Goal: Task Accomplishment & Management: Manage account settings

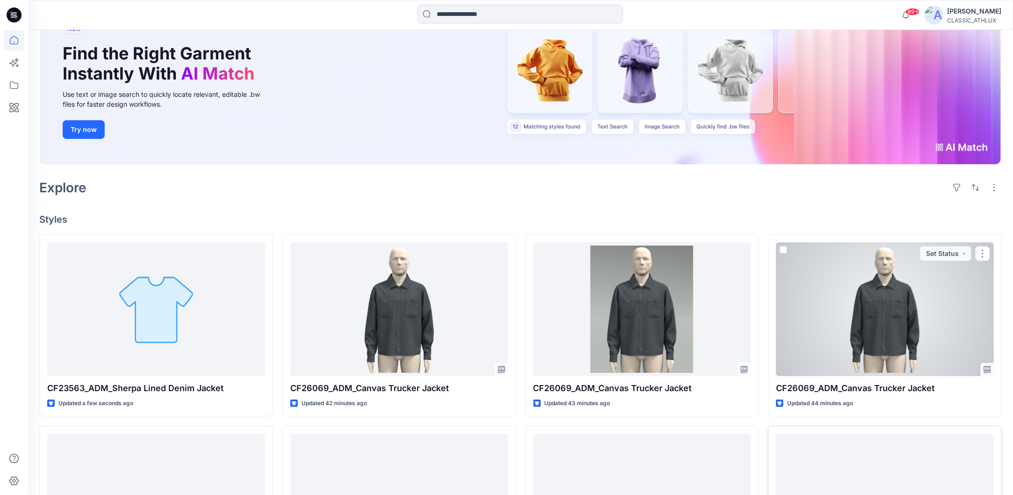
scroll to position [187, 0]
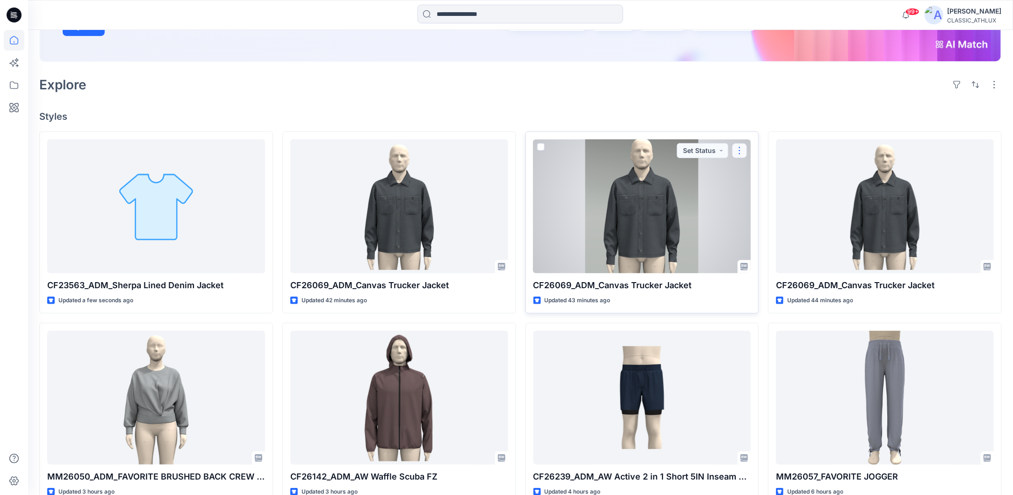
click at [739, 152] on button "button" at bounding box center [739, 150] width 15 height 15
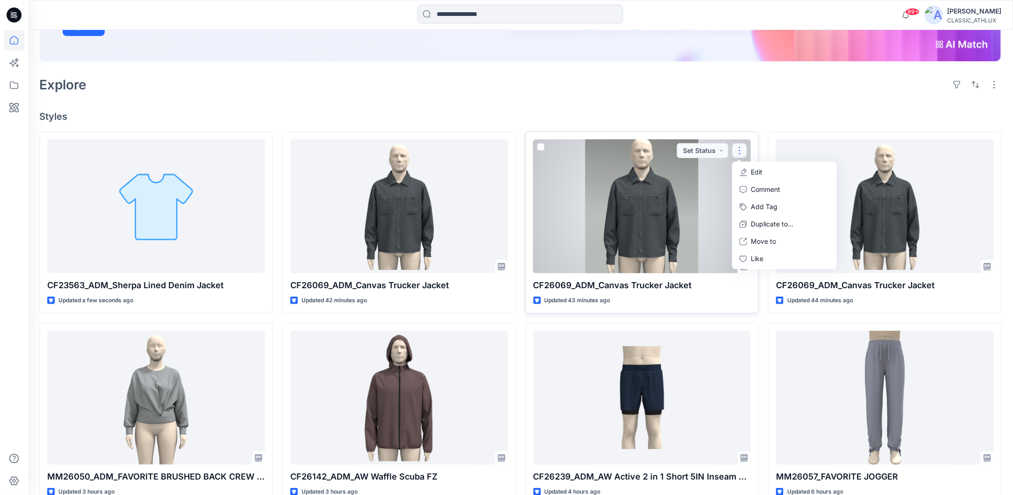
click at [751, 170] on button "Edit" at bounding box center [784, 172] width 101 height 17
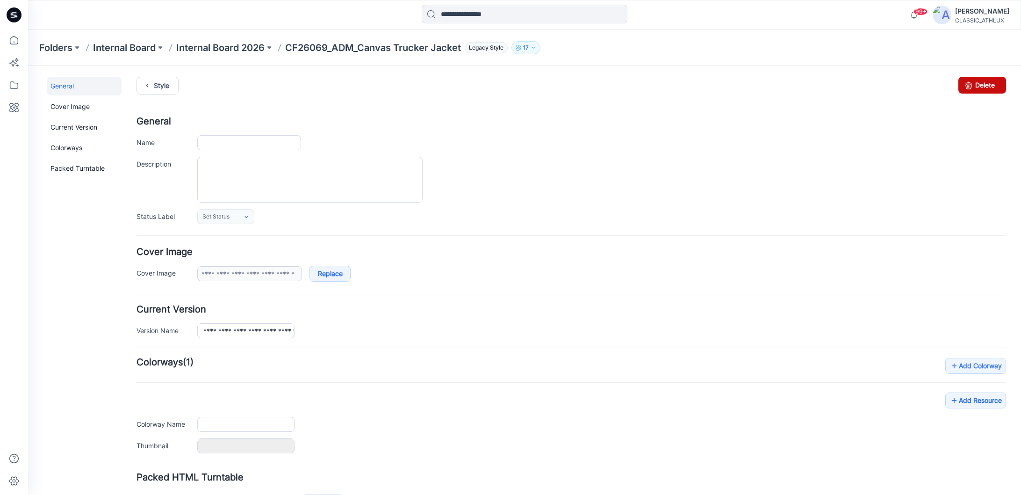
type input "**********"
click at [962, 81] on icon at bounding box center [968, 85] width 13 height 17
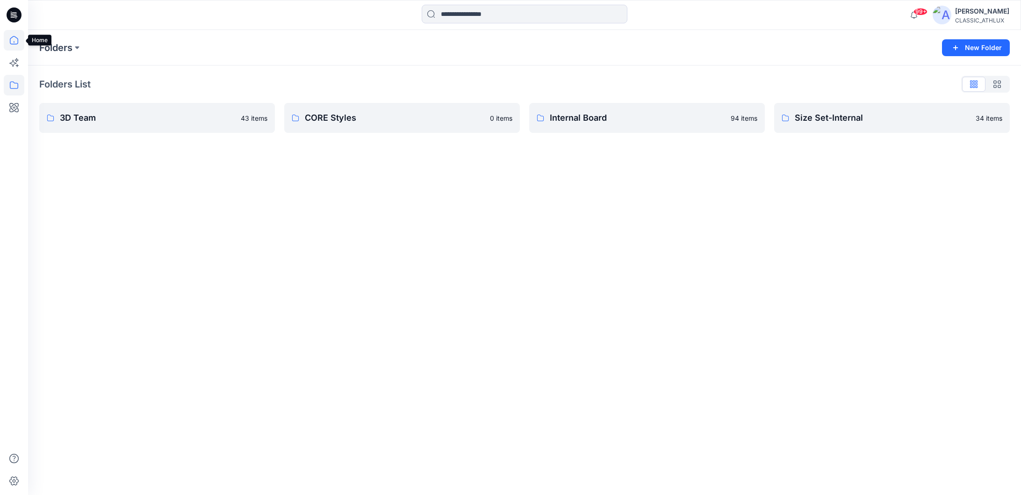
click at [12, 43] on icon at bounding box center [14, 40] width 21 height 21
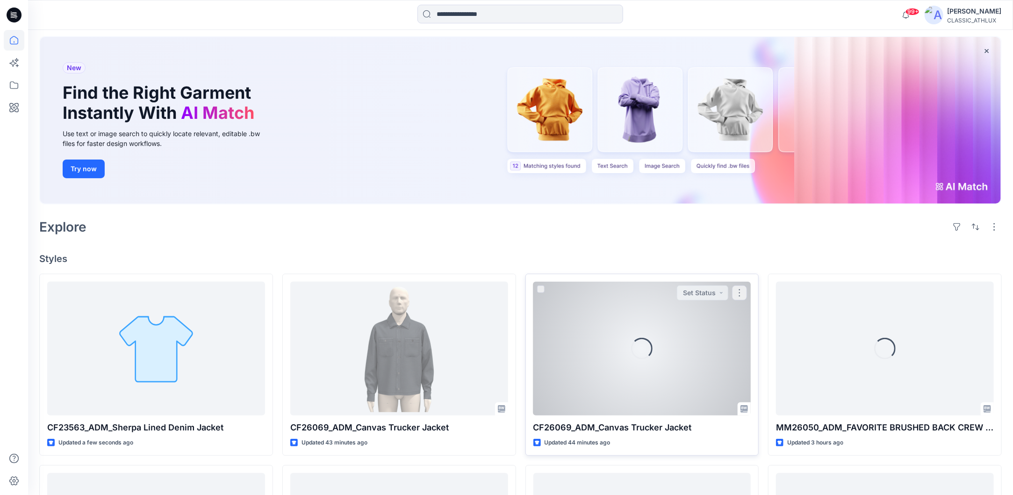
scroll to position [140, 0]
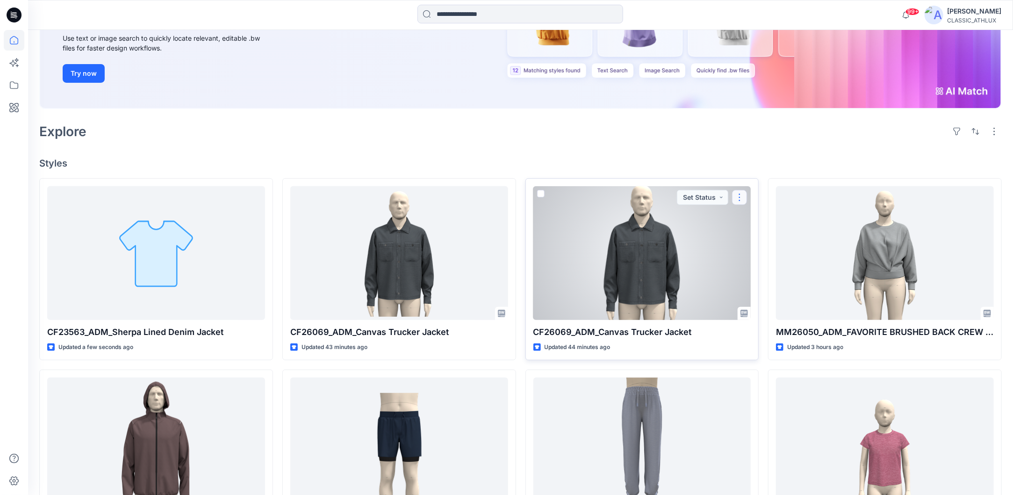
click at [745, 194] on button "button" at bounding box center [739, 197] width 15 height 15
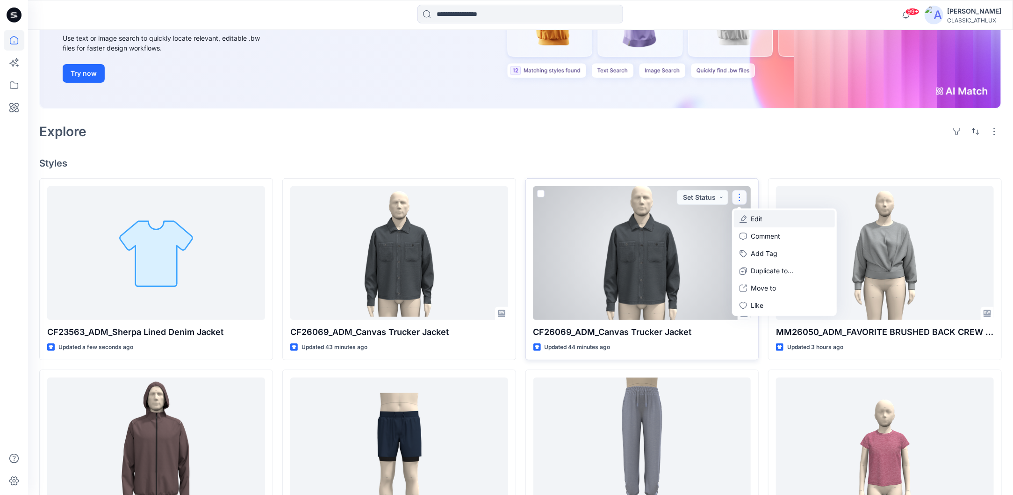
click at [751, 223] on button "Edit" at bounding box center [784, 218] width 101 height 17
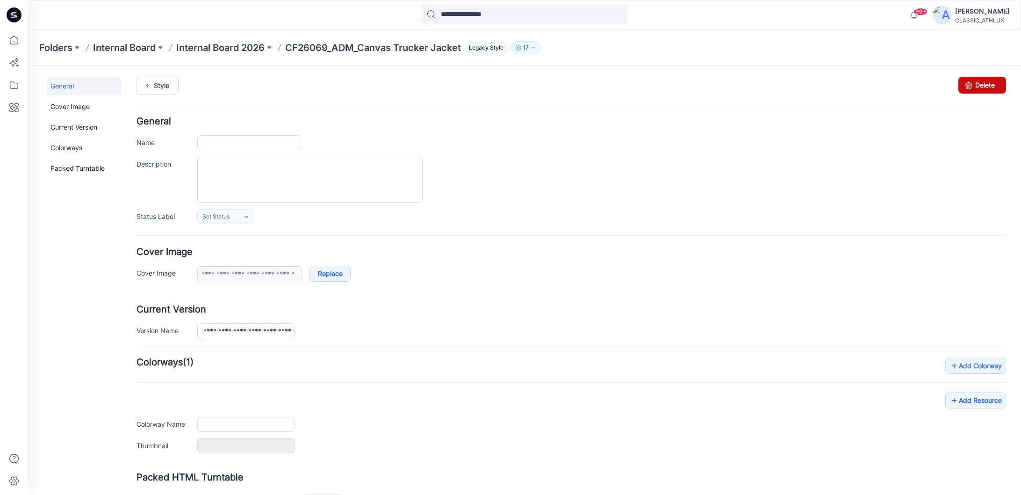
type input "**********"
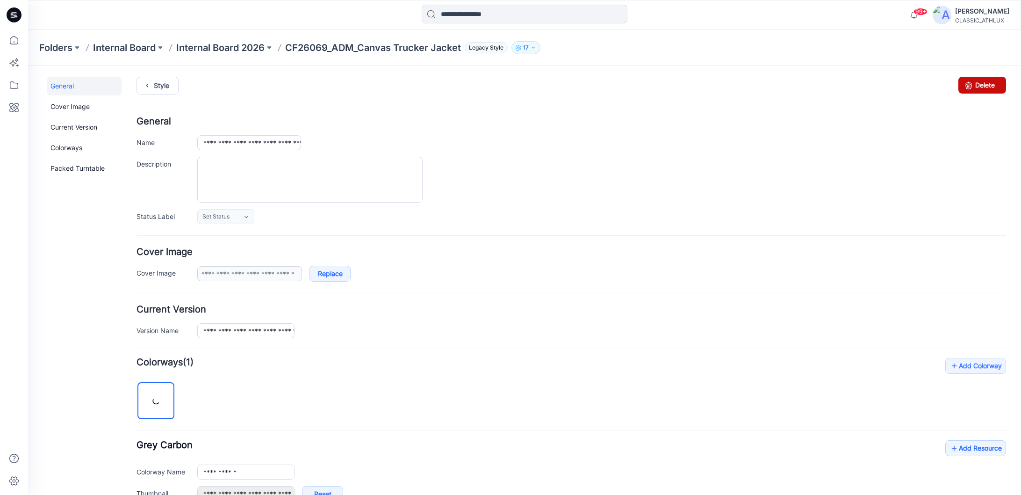
click at [962, 87] on icon at bounding box center [968, 85] width 13 height 17
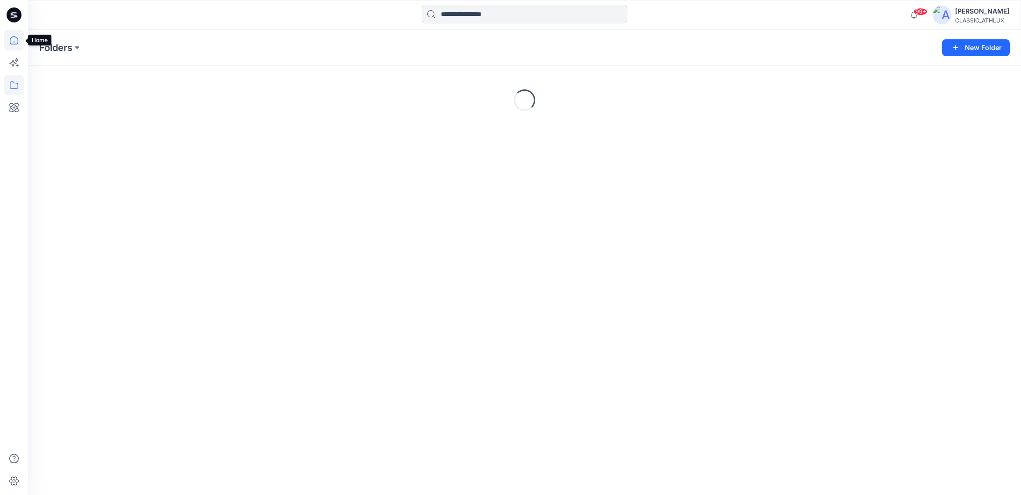
click at [12, 41] on icon at bounding box center [14, 40] width 21 height 21
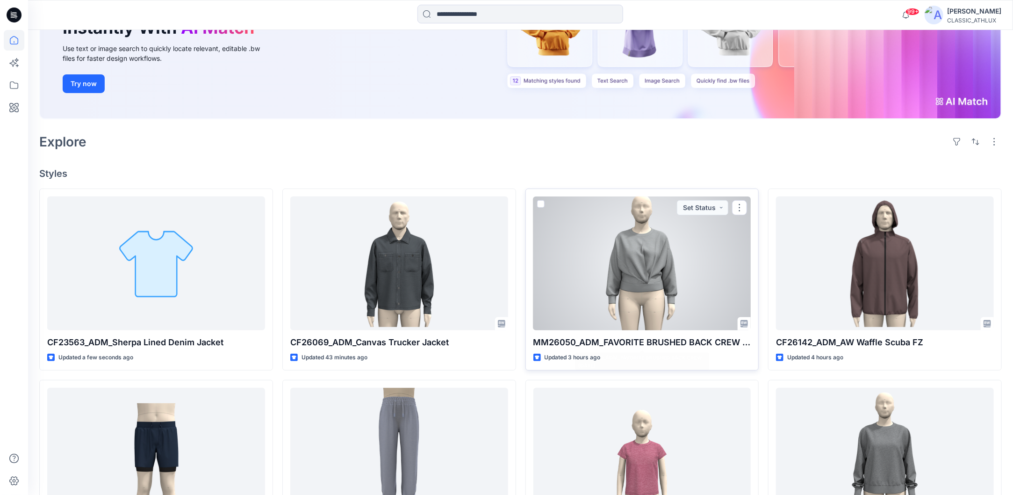
scroll to position [140, 0]
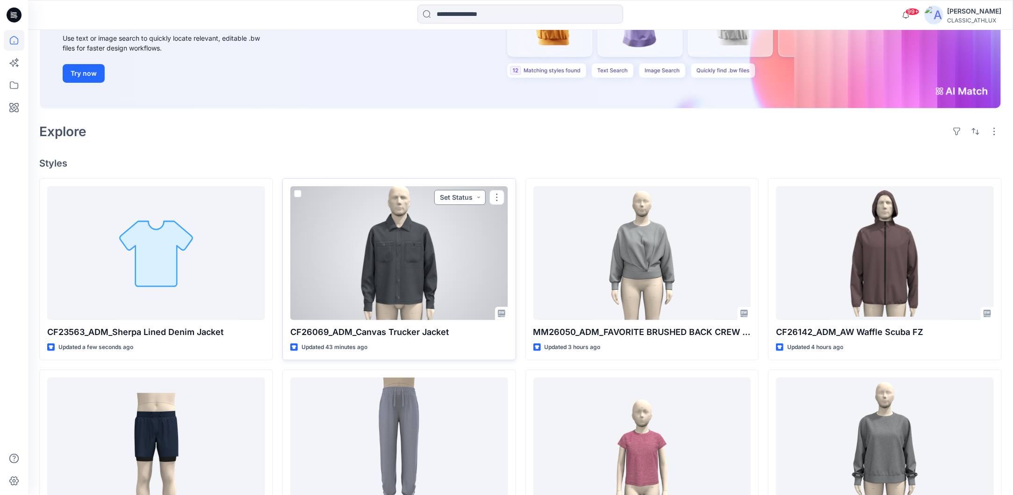
click at [481, 200] on button "Set Status" at bounding box center [459, 197] width 51 height 15
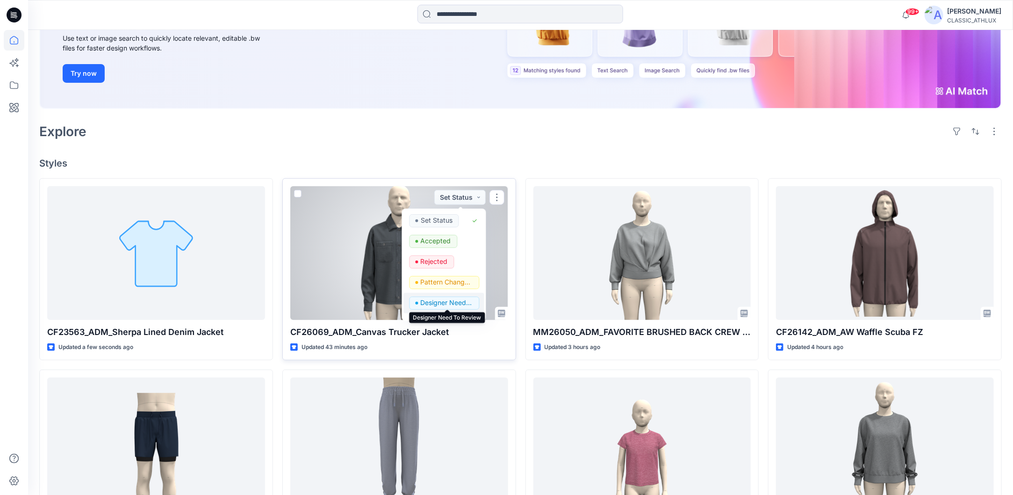
click at [444, 303] on p "Designer Need To Review" at bounding box center [447, 303] width 52 height 12
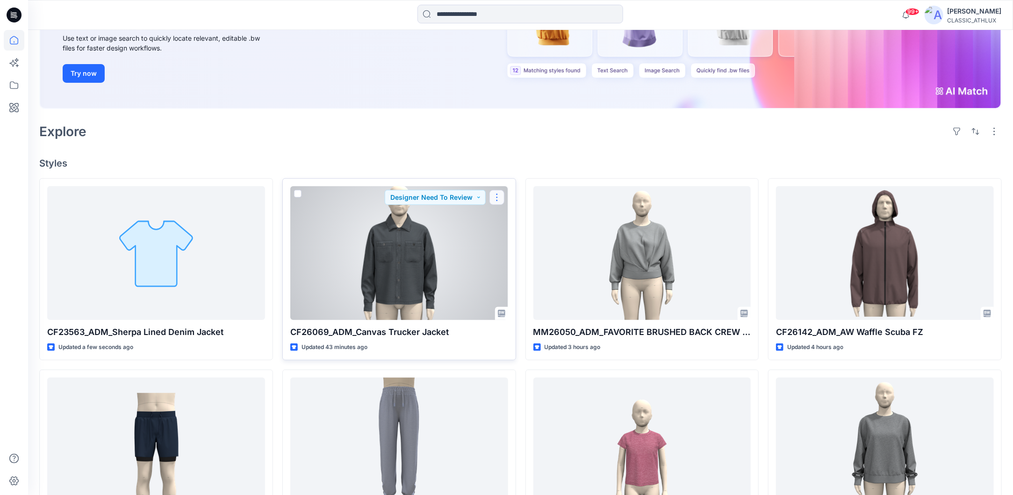
click at [496, 195] on button "button" at bounding box center [497, 197] width 15 height 15
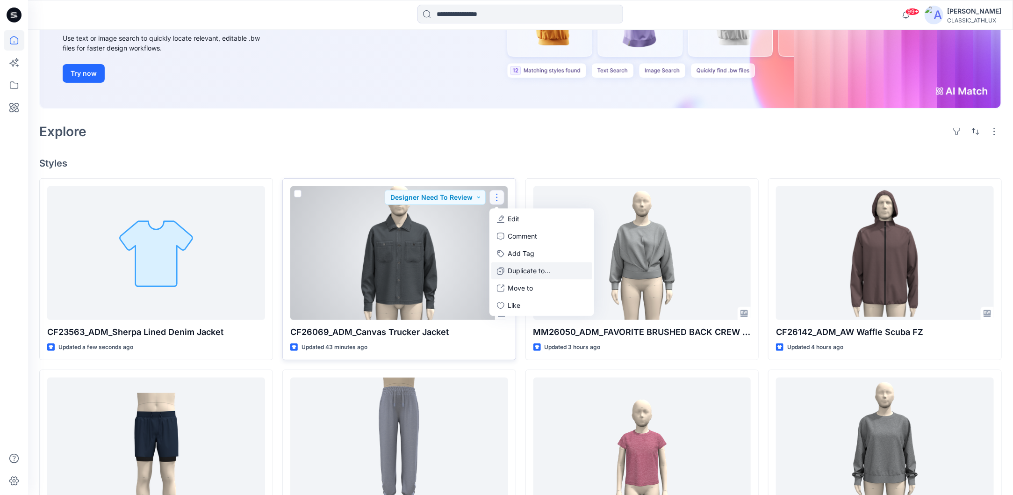
click at [506, 264] on button "Duplicate to..." at bounding box center [542, 270] width 101 height 17
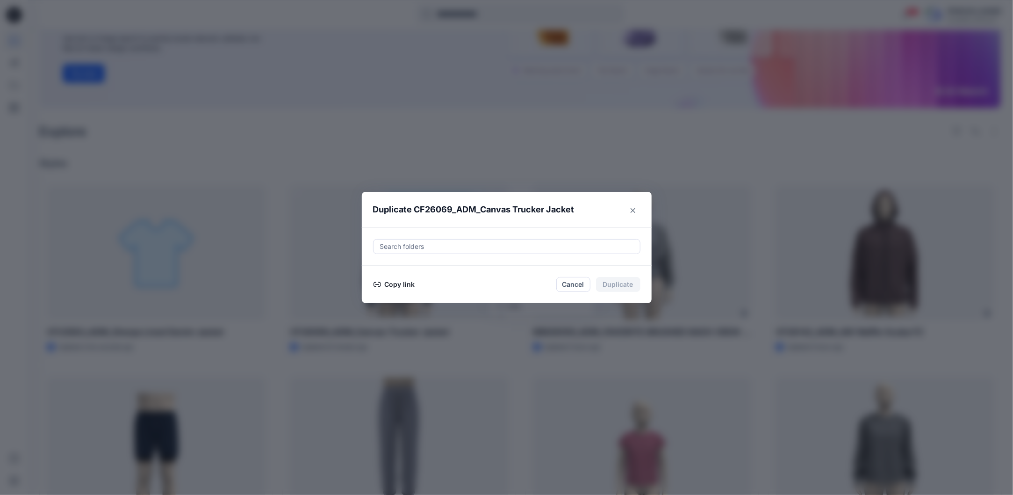
click at [412, 283] on button "Copy link" at bounding box center [394, 284] width 43 height 11
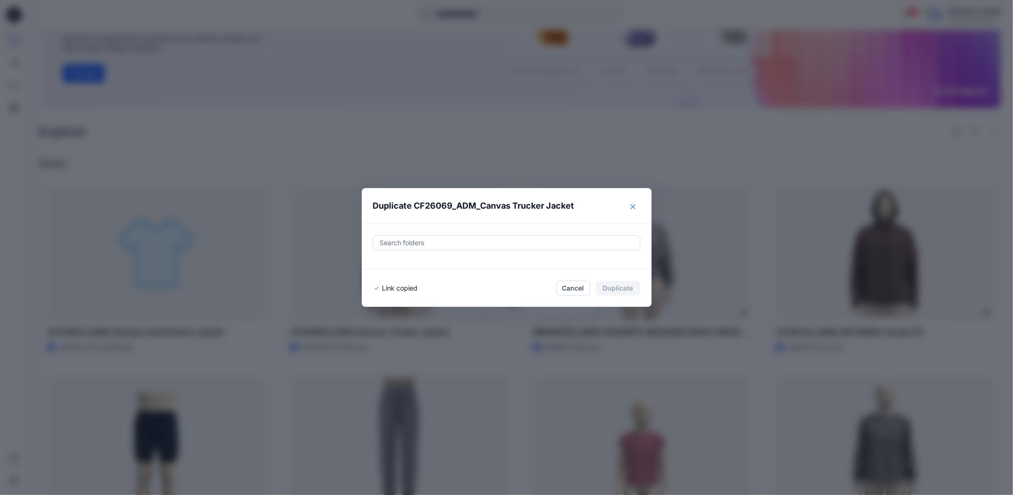
click at [636, 209] on icon "Close" at bounding box center [633, 206] width 5 height 5
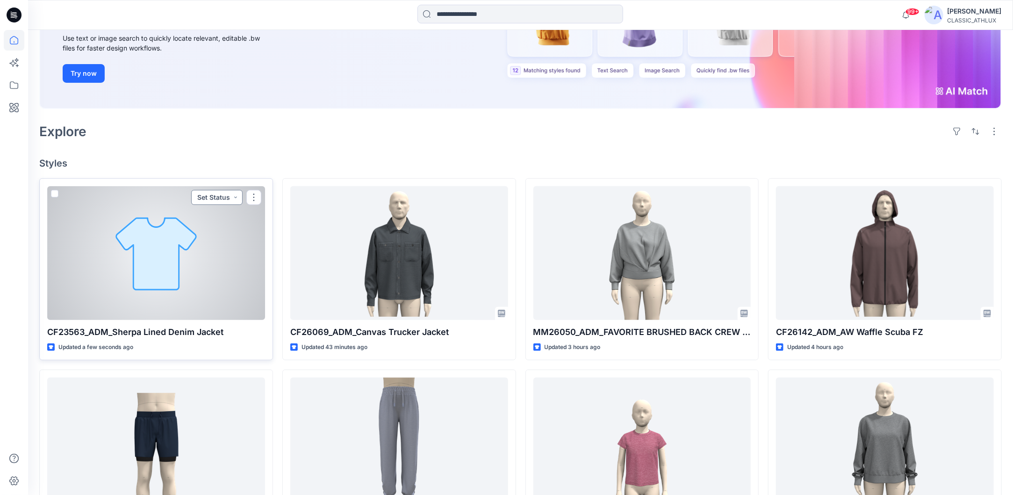
click at [238, 201] on button "Set Status" at bounding box center [216, 197] width 51 height 15
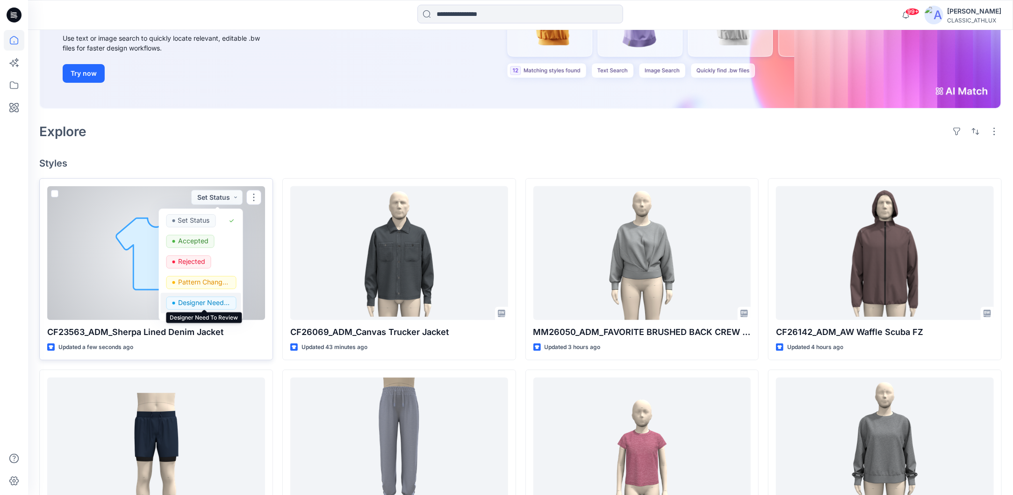
click at [206, 304] on p "Designer Need To Review" at bounding box center [204, 303] width 52 height 12
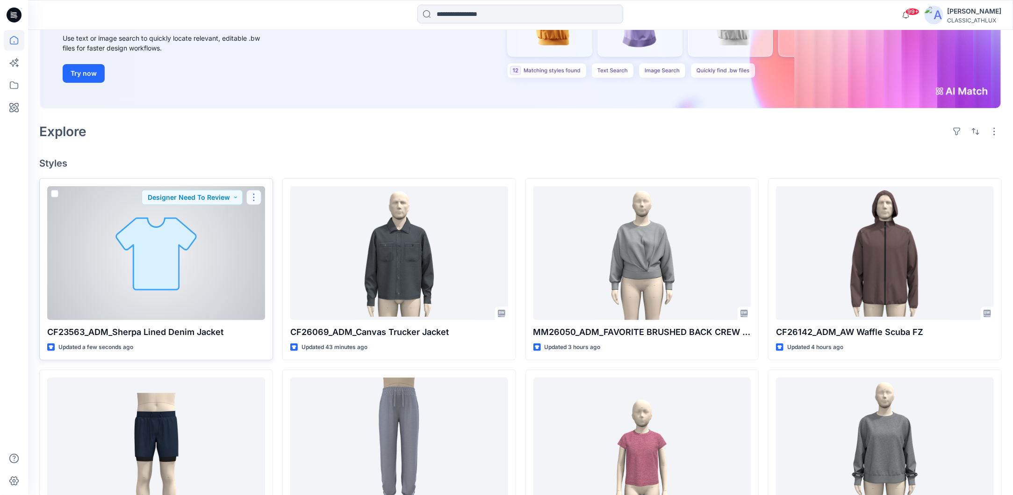
click at [254, 198] on button "button" at bounding box center [253, 197] width 15 height 15
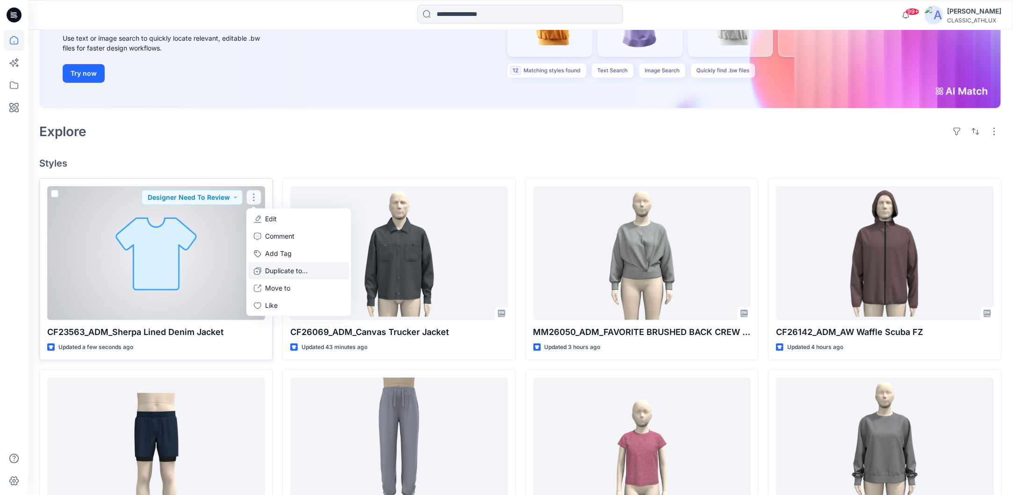
click at [279, 269] on p "Duplicate to..." at bounding box center [286, 271] width 43 height 10
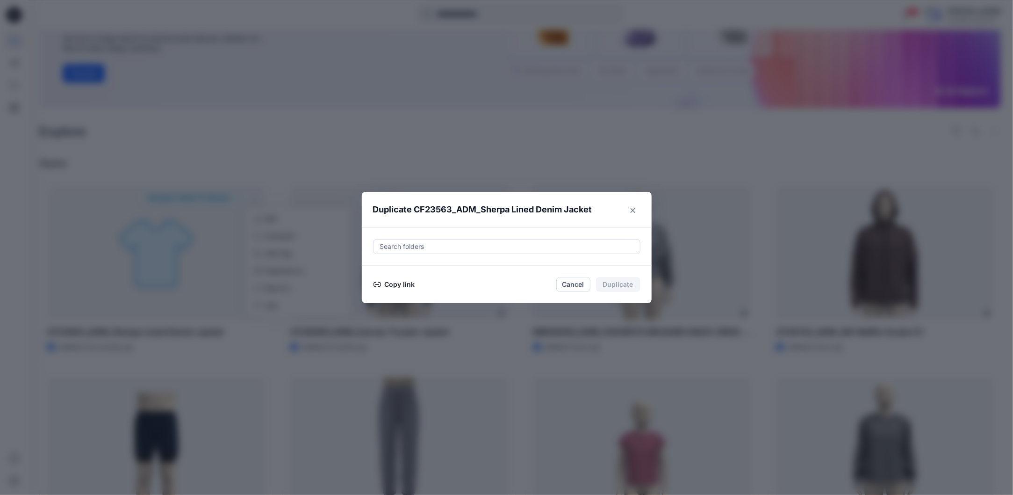
click at [405, 283] on button "Copy link" at bounding box center [394, 284] width 43 height 11
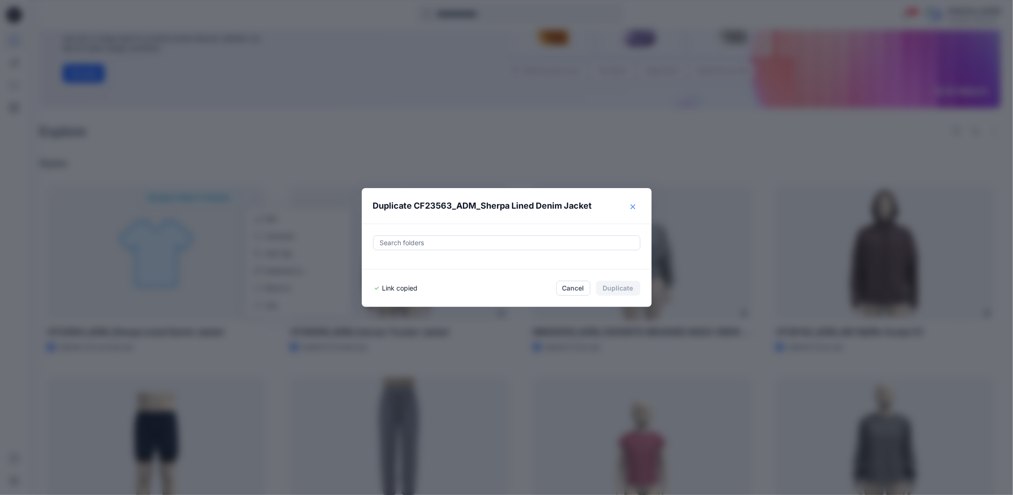
click at [636, 206] on icon "Close" at bounding box center [633, 206] width 5 height 5
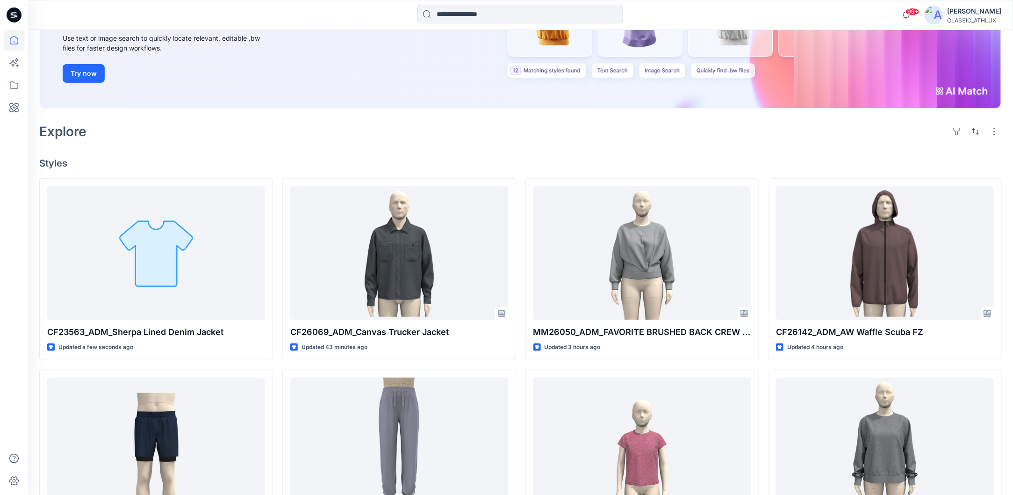
click at [466, 17] on input at bounding box center [521, 14] width 206 height 19
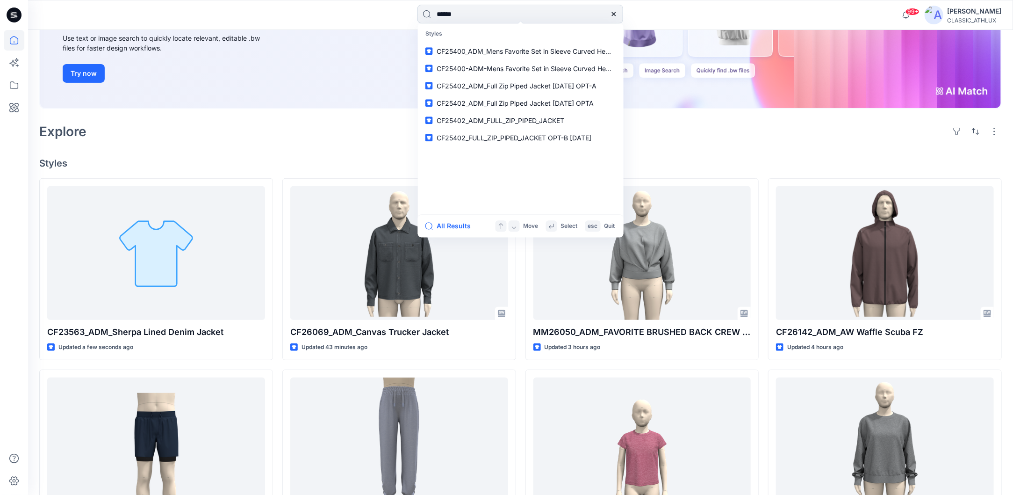
type input "*******"
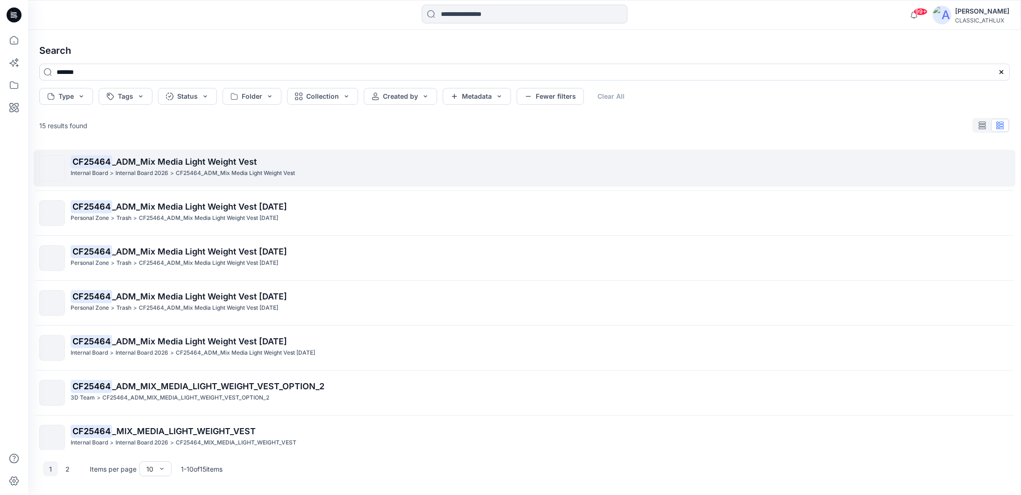
click at [152, 170] on p "Internal Board 2026" at bounding box center [142, 173] width 53 height 10
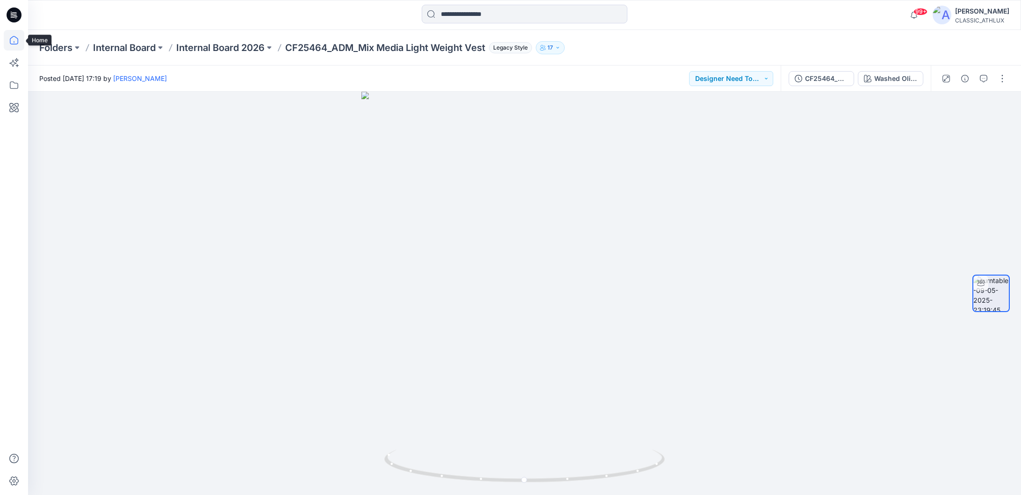
drag, startPoint x: 17, startPoint y: 42, endPoint x: 21, endPoint y: 50, distance: 8.8
click at [16, 42] on icon at bounding box center [14, 40] width 21 height 21
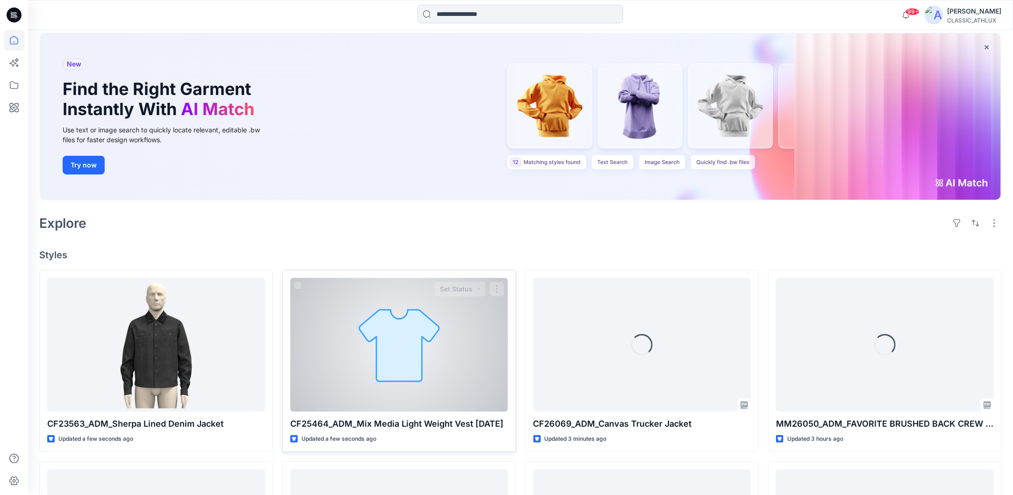
scroll to position [140, 0]
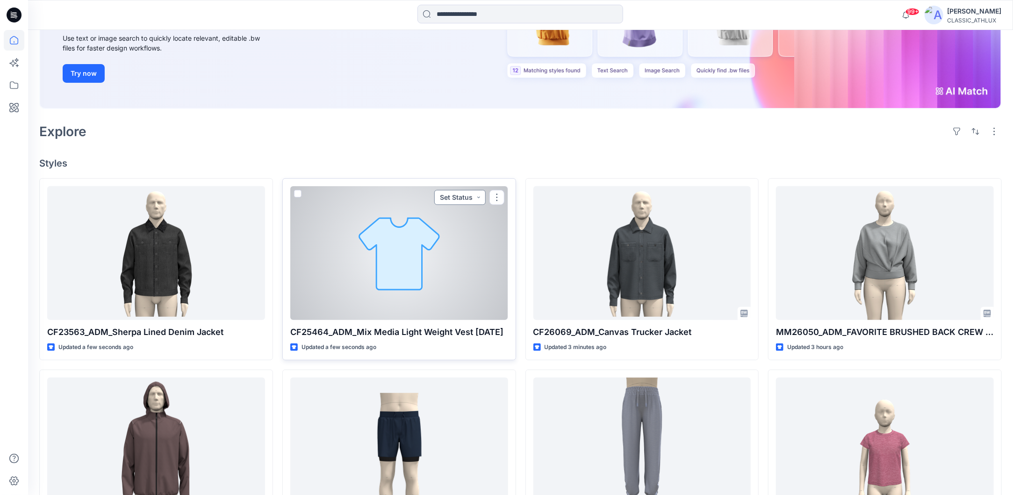
click at [478, 197] on button "Set Status" at bounding box center [459, 197] width 51 height 15
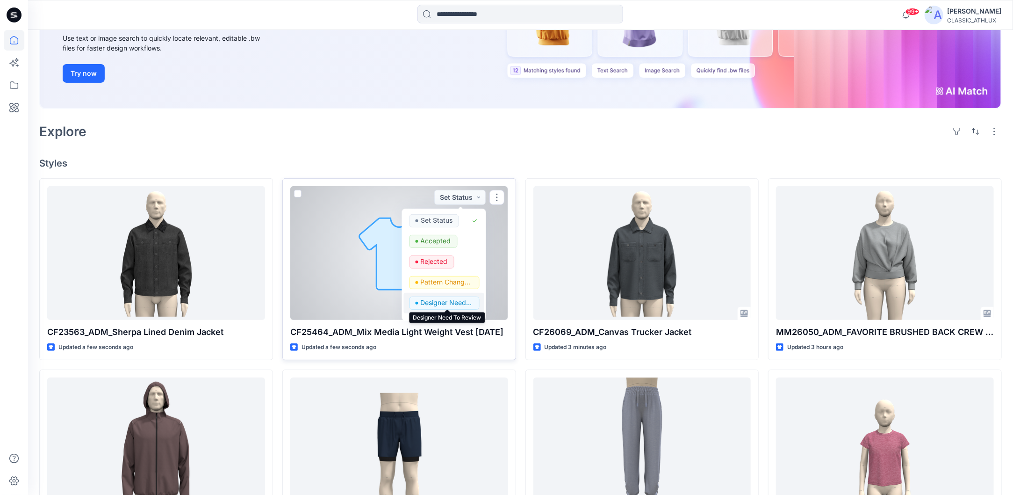
click at [438, 301] on p "Designer Need To Review" at bounding box center [447, 303] width 52 height 12
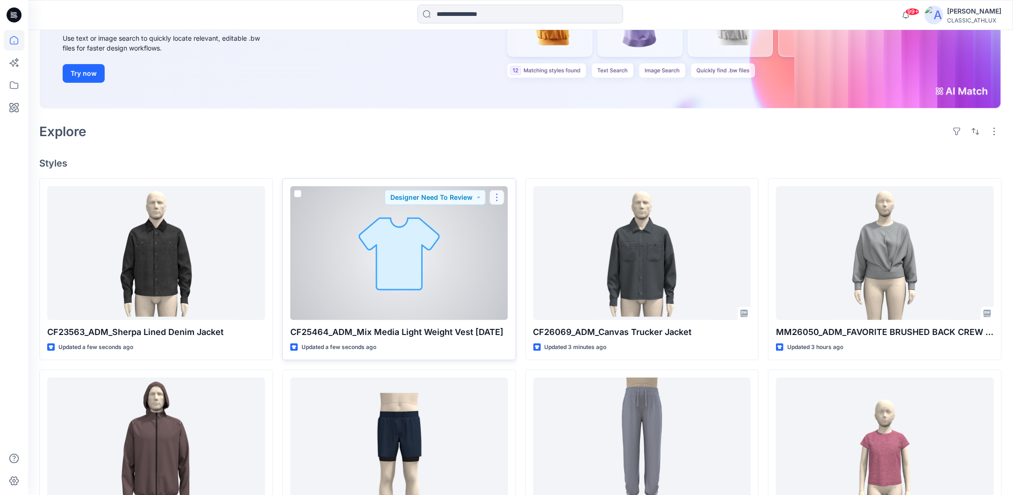
click at [499, 191] on button "button" at bounding box center [497, 197] width 15 height 15
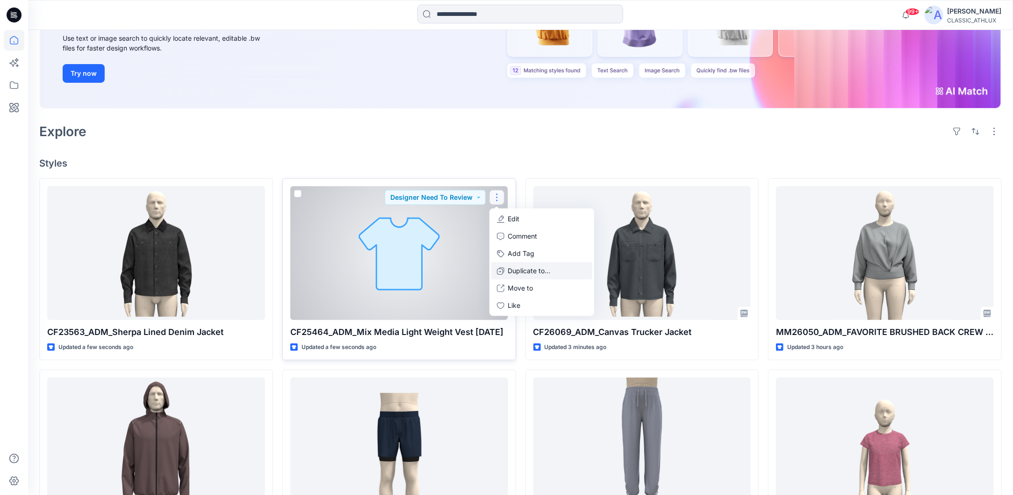
click at [503, 272] on icon "button" at bounding box center [500, 271] width 7 height 7
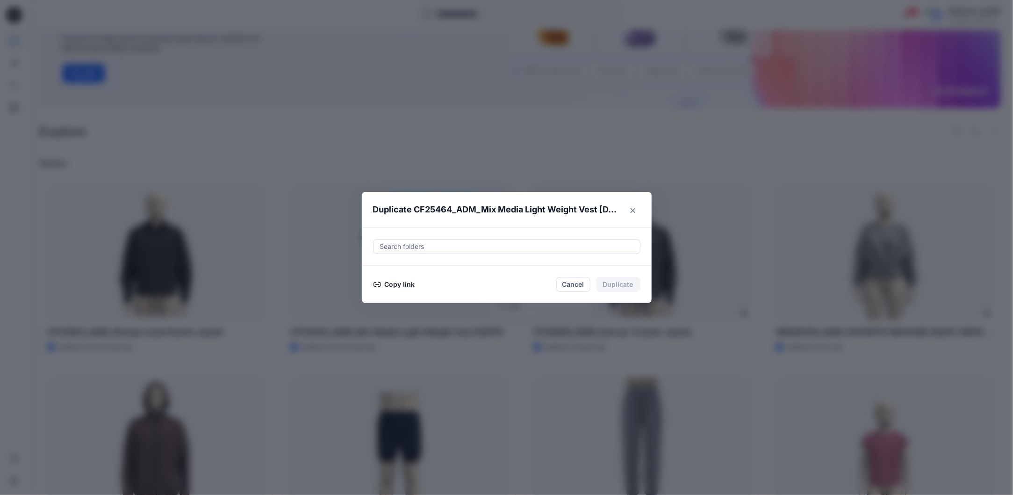
click at [412, 285] on button "Copy link" at bounding box center [394, 284] width 43 height 11
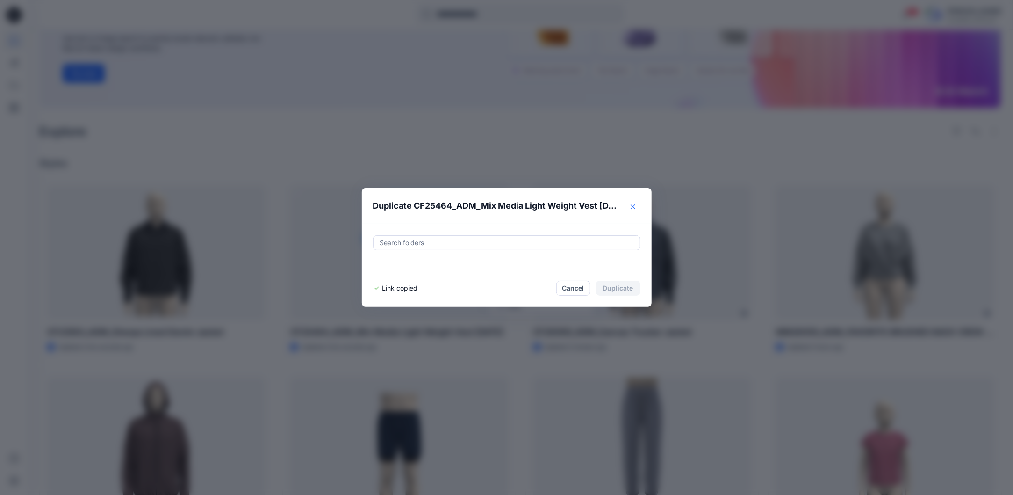
click at [634, 207] on button "Close" at bounding box center [633, 206] width 15 height 15
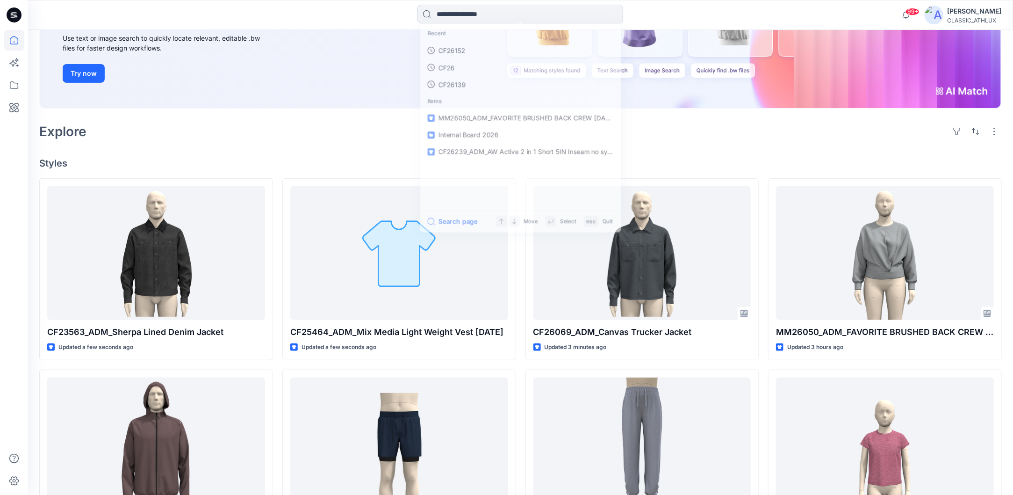
click at [486, 15] on input at bounding box center [521, 14] width 206 height 19
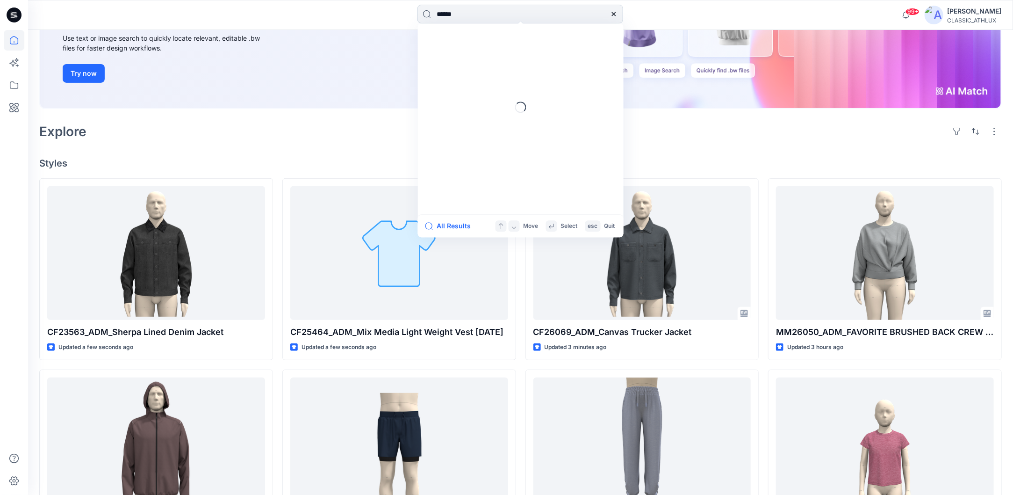
type input "*******"
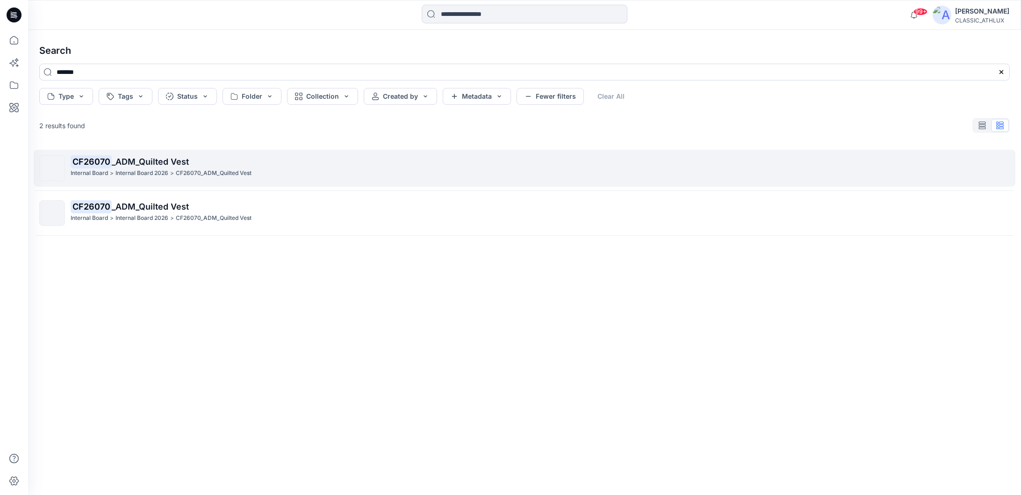
click at [202, 177] on p "CF26070_ADM_Quilted Vest" at bounding box center [214, 173] width 76 height 10
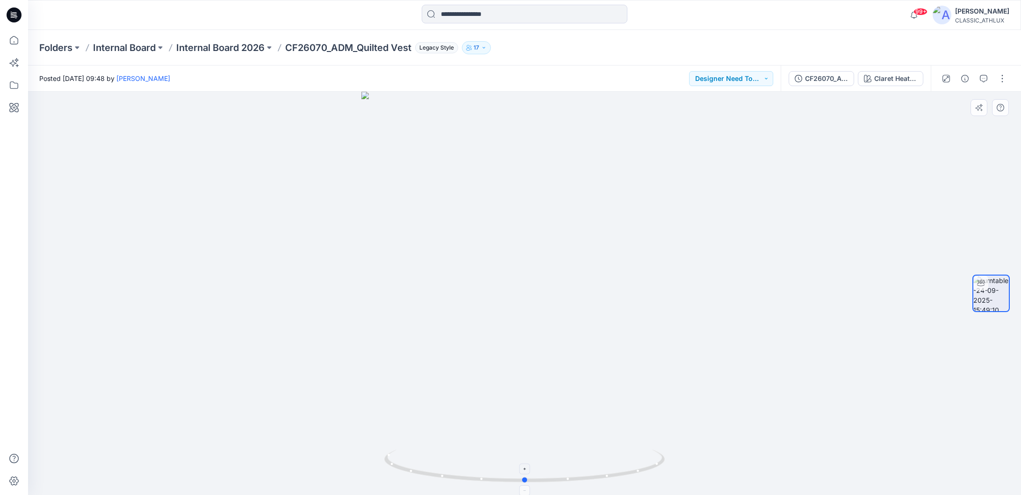
drag, startPoint x: 657, startPoint y: 466, endPoint x: 657, endPoint y: 476, distance: 9.8
click at [657, 476] on icon at bounding box center [525, 466] width 283 height 35
click at [1006, 77] on button "button" at bounding box center [1002, 78] width 15 height 15
click at [960, 152] on p "Duplicate to..." at bounding box center [958, 152] width 43 height 10
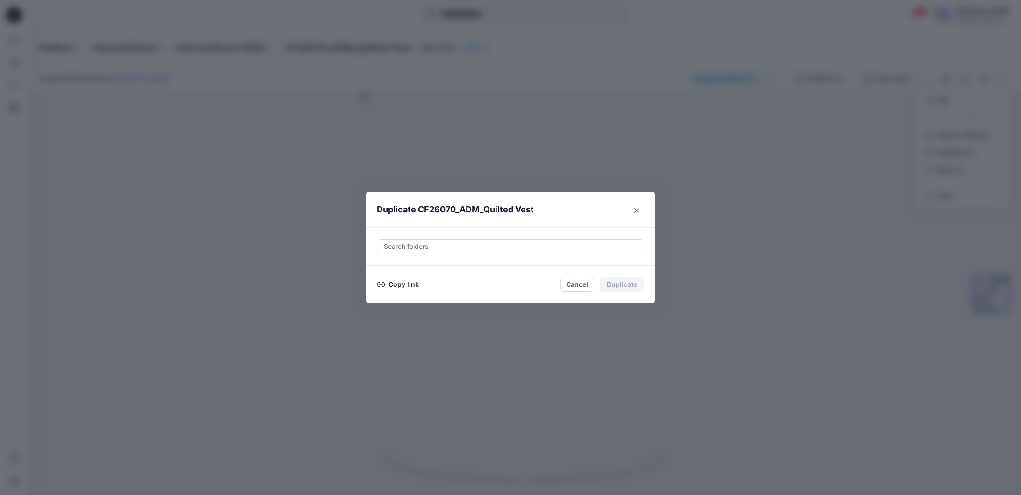
click at [383, 285] on icon "button" at bounding box center [380, 284] width 7 height 7
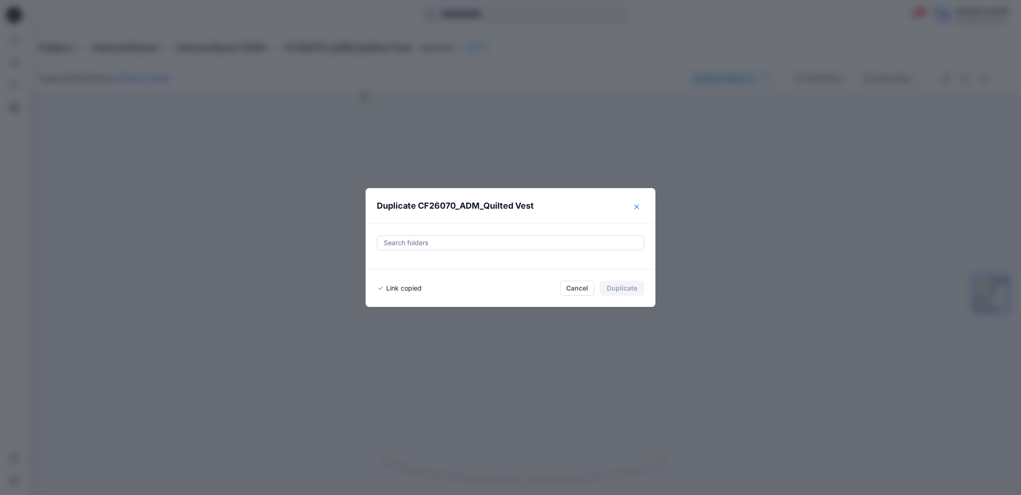
click at [641, 210] on button "Close" at bounding box center [637, 206] width 15 height 15
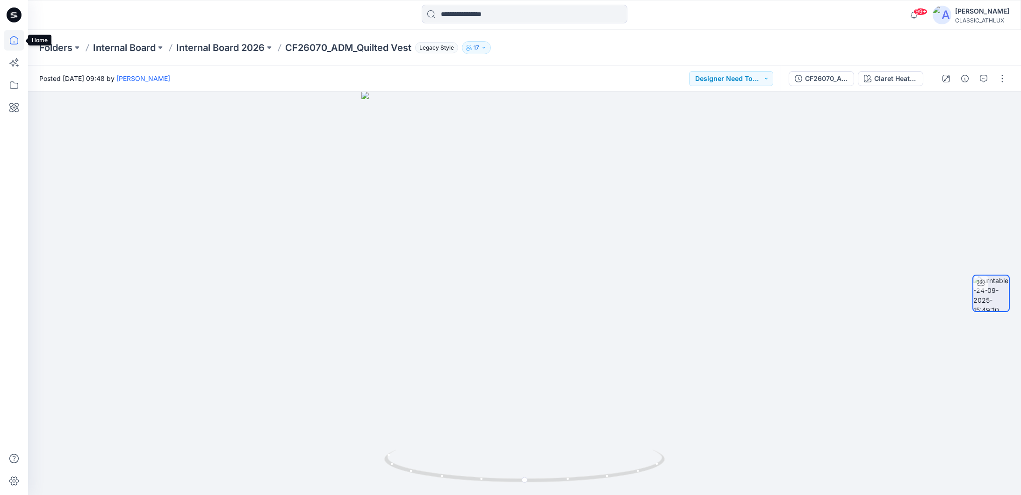
click at [14, 43] on icon at bounding box center [14, 42] width 0 height 2
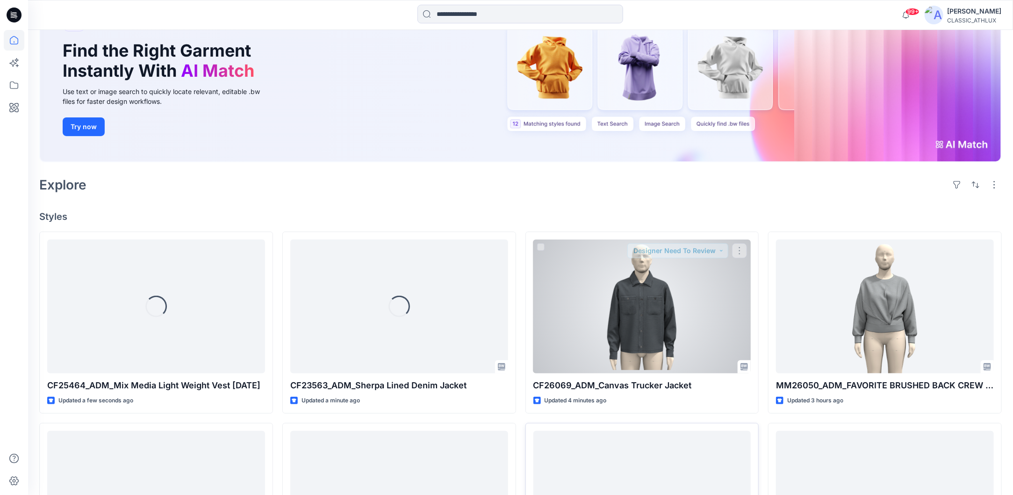
scroll to position [234, 0]
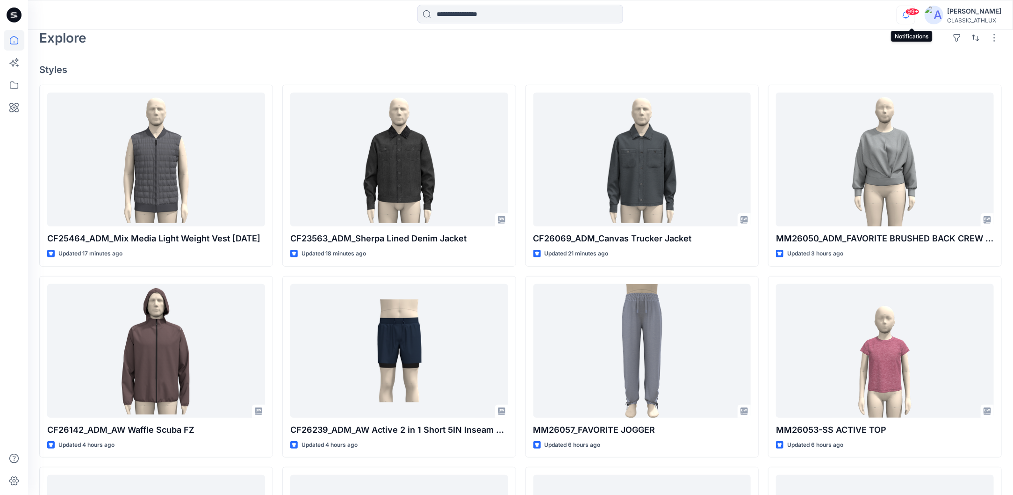
click at [913, 15] on icon "button" at bounding box center [906, 15] width 18 height 19
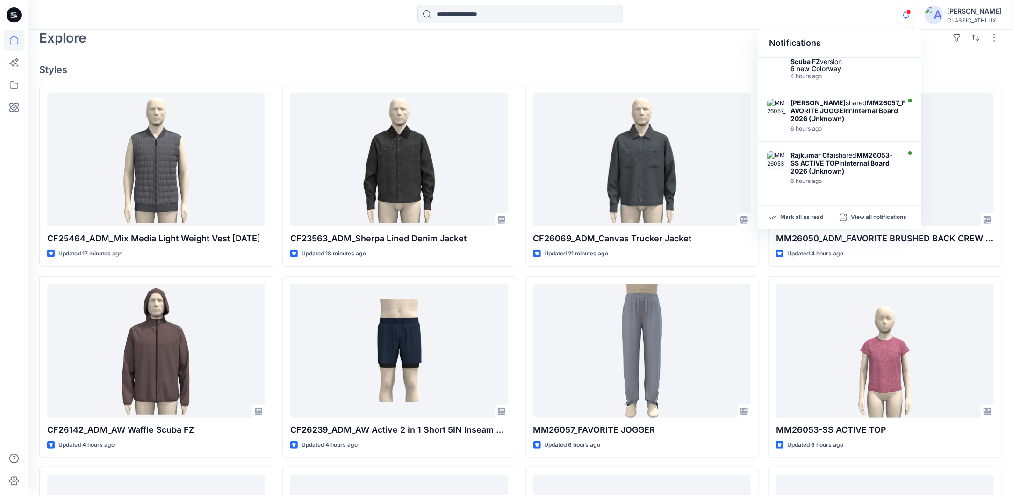
scroll to position [464, 0]
click at [79, 40] on h2 "Explore" at bounding box center [62, 37] width 47 height 15
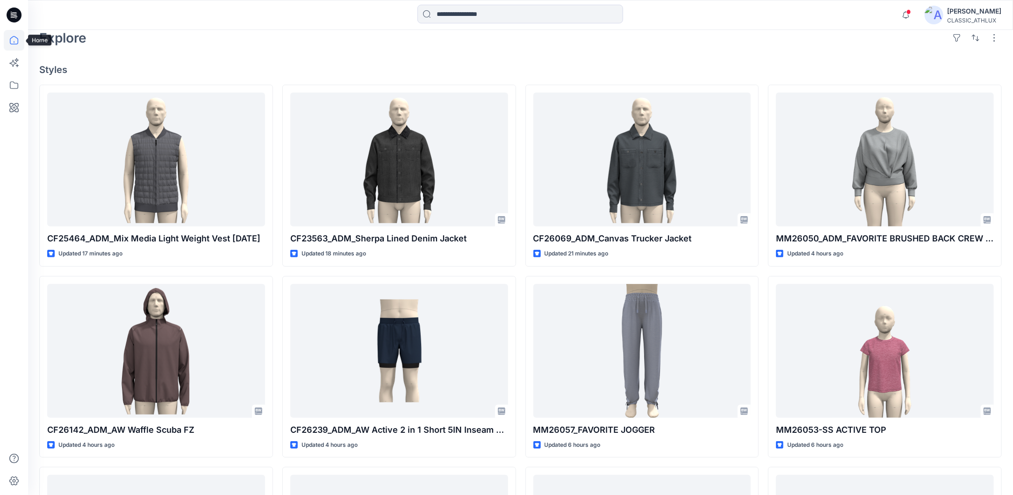
click at [12, 39] on icon at bounding box center [14, 40] width 21 height 21
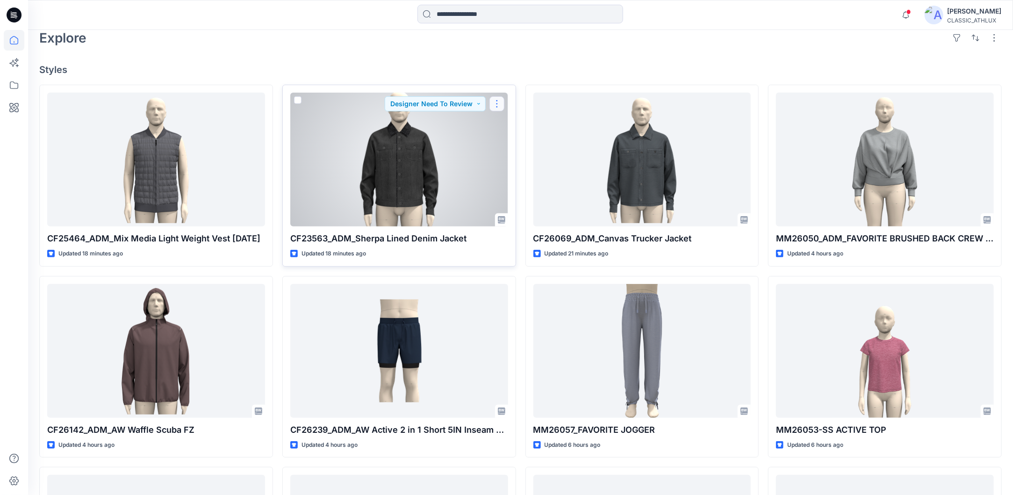
click at [494, 106] on button "button" at bounding box center [497, 103] width 15 height 15
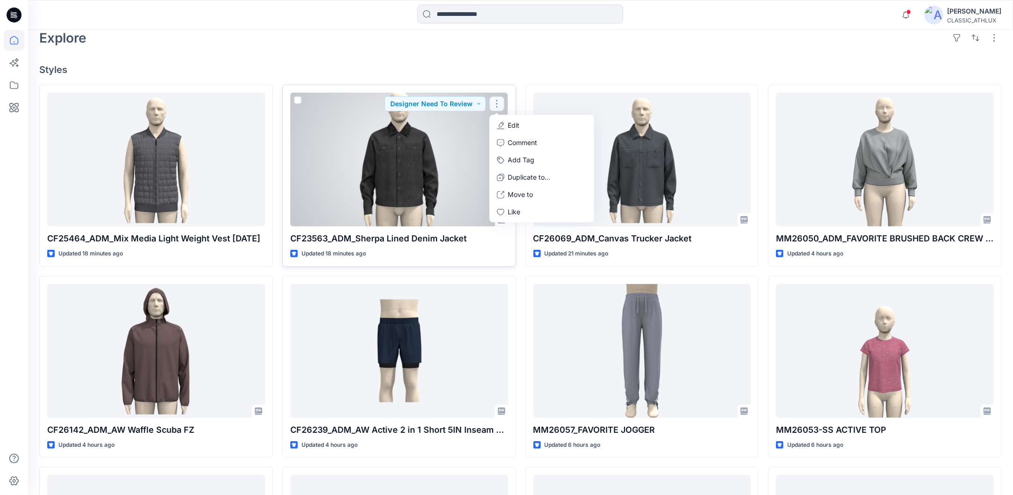
click at [501, 126] on icon "button" at bounding box center [501, 125] width 5 height 6
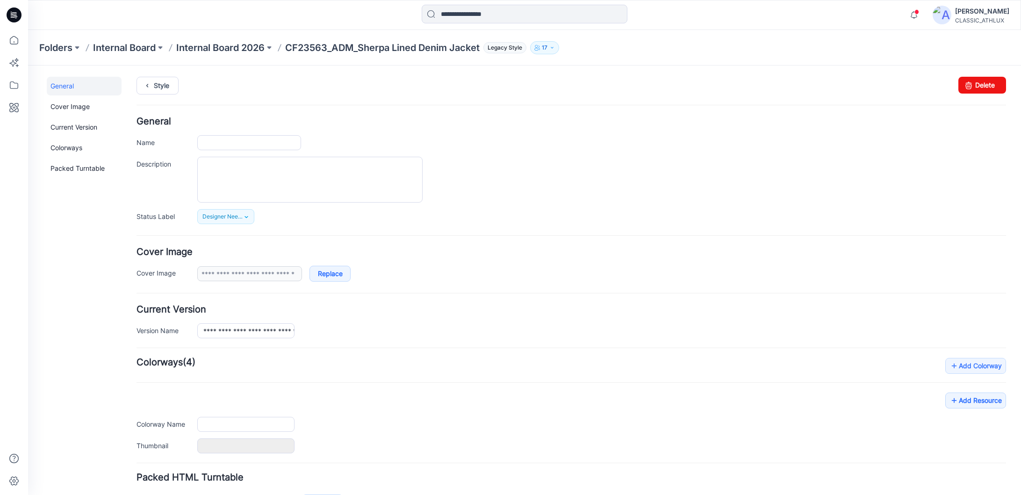
type input "**********"
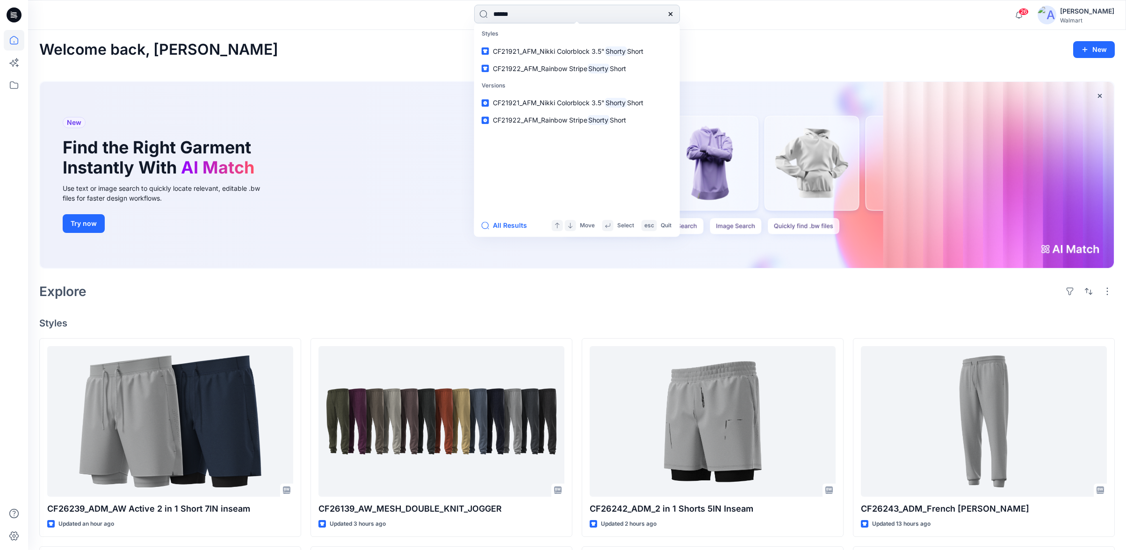
scroll to position [446, 0]
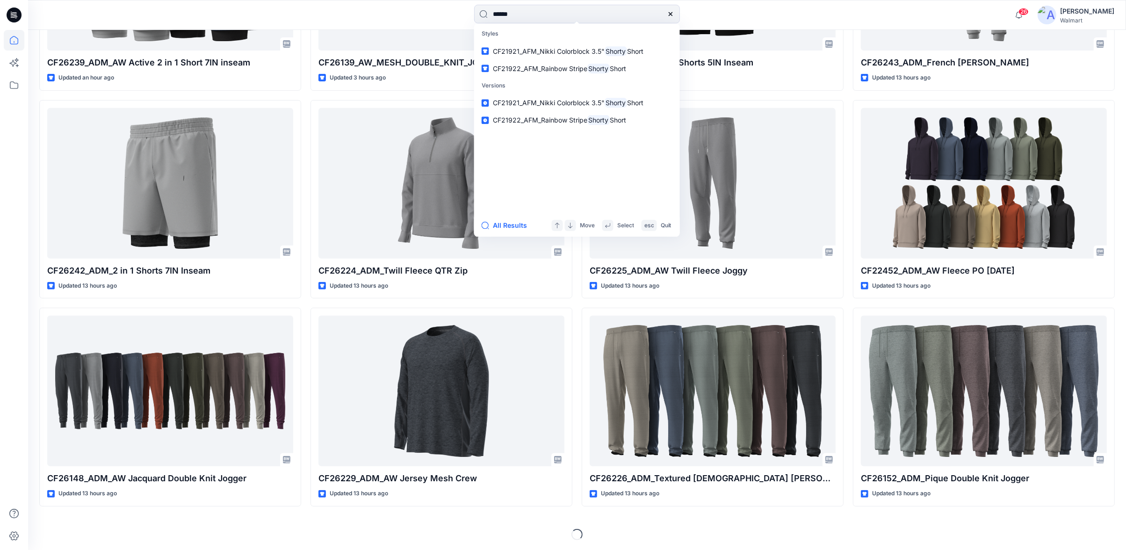
drag, startPoint x: 537, startPoint y: 16, endPoint x: 463, endPoint y: 12, distance: 74.9
click at [463, 12] on div "****** Styles CF21921_AFM_Nikki Colorblock 3.5" Shorty Short CF21922_AFM_Rainbo…" at bounding box center [577, 15] width 549 height 21
type input "*******"
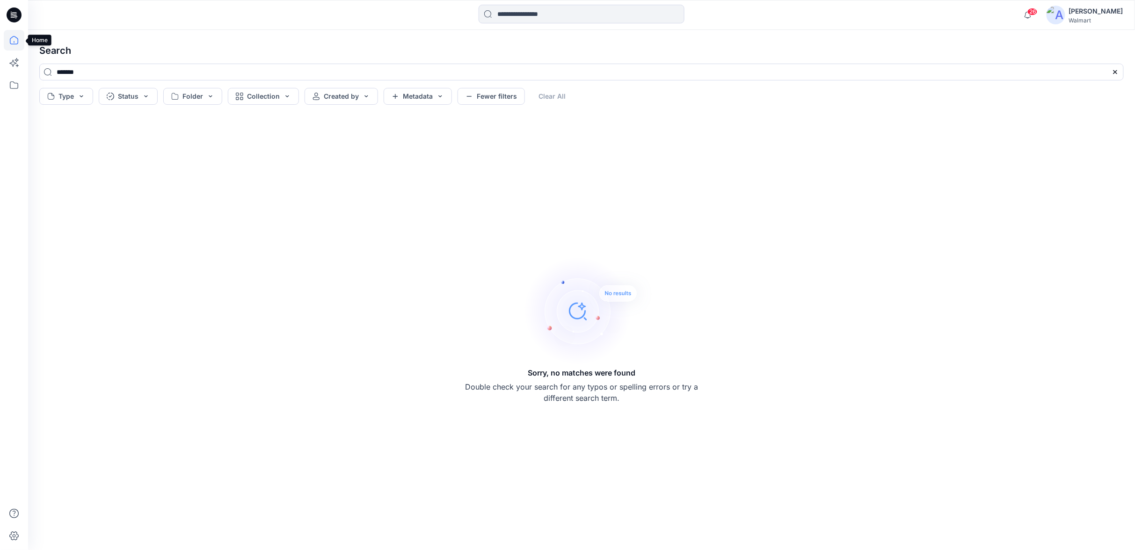
click at [13, 45] on icon at bounding box center [14, 40] width 21 height 21
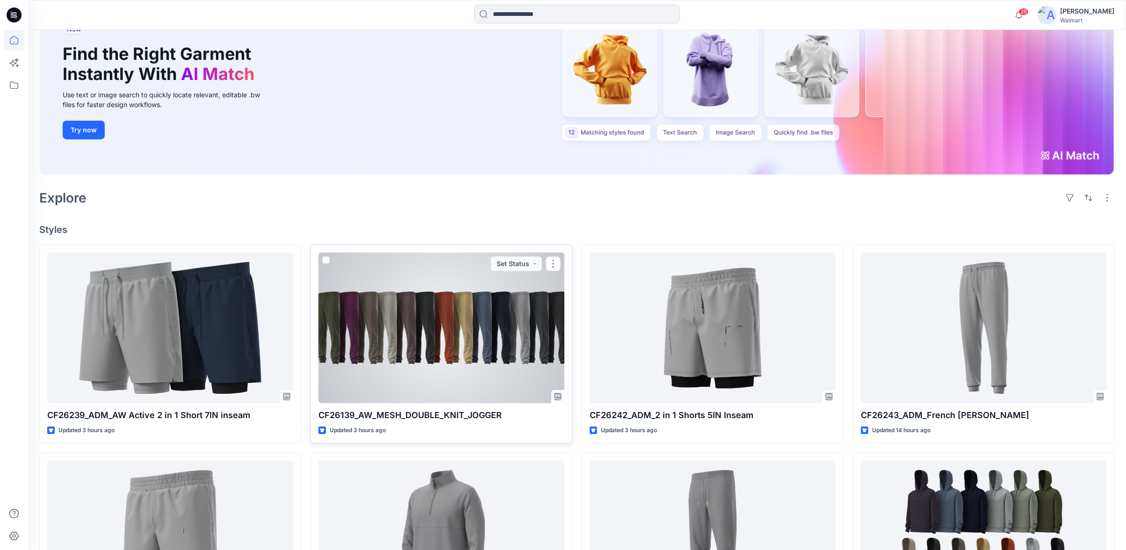
scroll to position [104, 0]
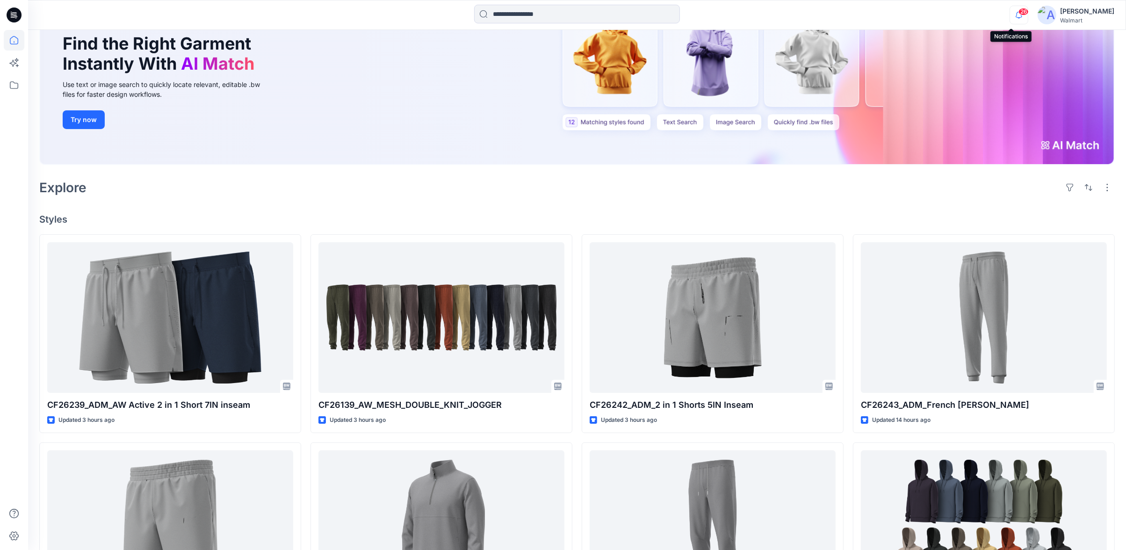
click at [1012, 15] on icon "button" at bounding box center [1019, 15] width 18 height 19
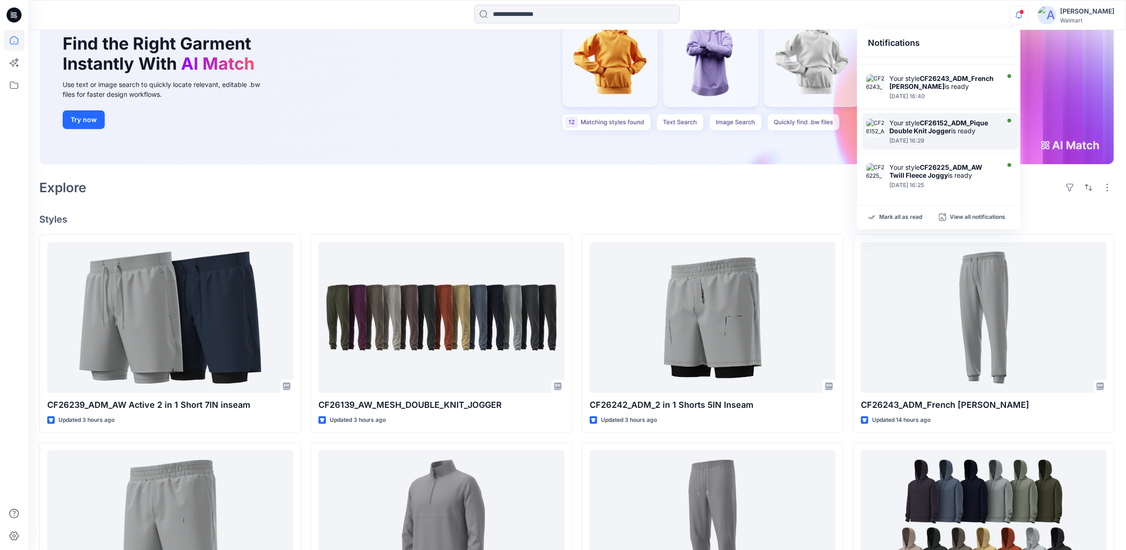
scroll to position [375, 0]
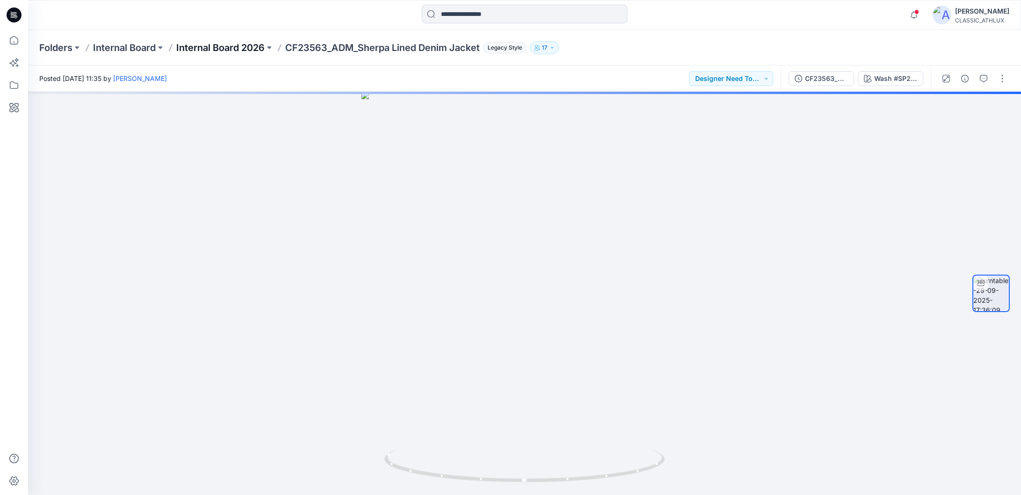
click at [232, 50] on p "Internal Board 2026" at bounding box center [220, 47] width 88 height 13
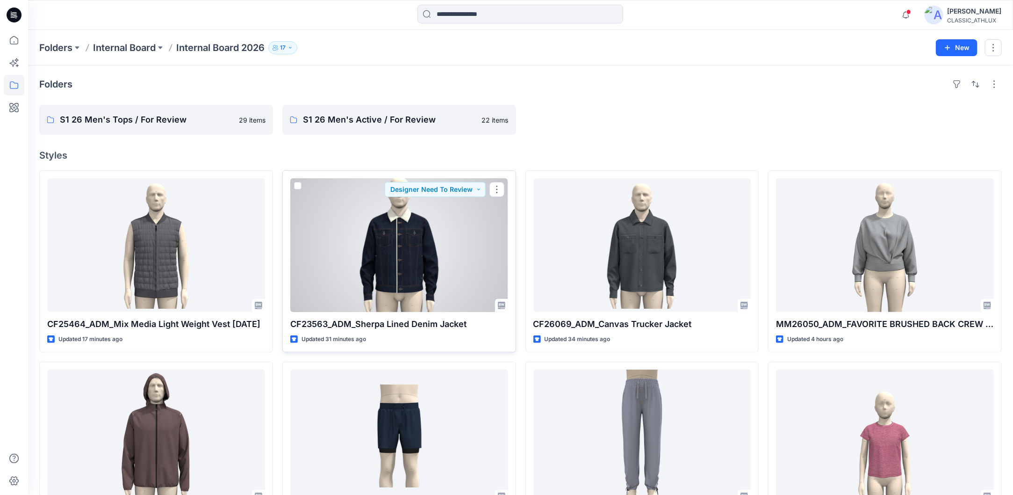
click at [463, 262] on div at bounding box center [399, 245] width 218 height 134
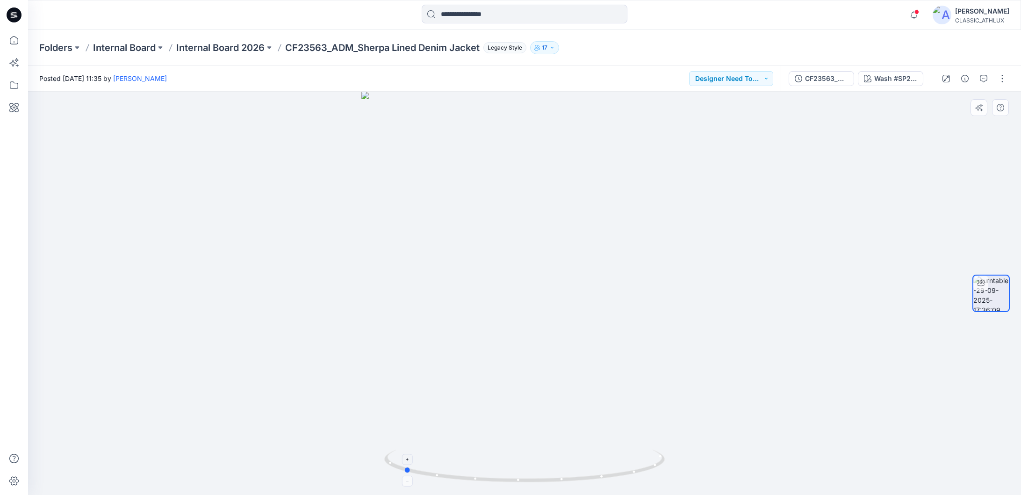
drag, startPoint x: 582, startPoint y: 478, endPoint x: 477, endPoint y: 467, distance: 105.8
click at [477, 467] on icon at bounding box center [525, 466] width 283 height 35
